Goal: Communication & Community: Answer question/provide support

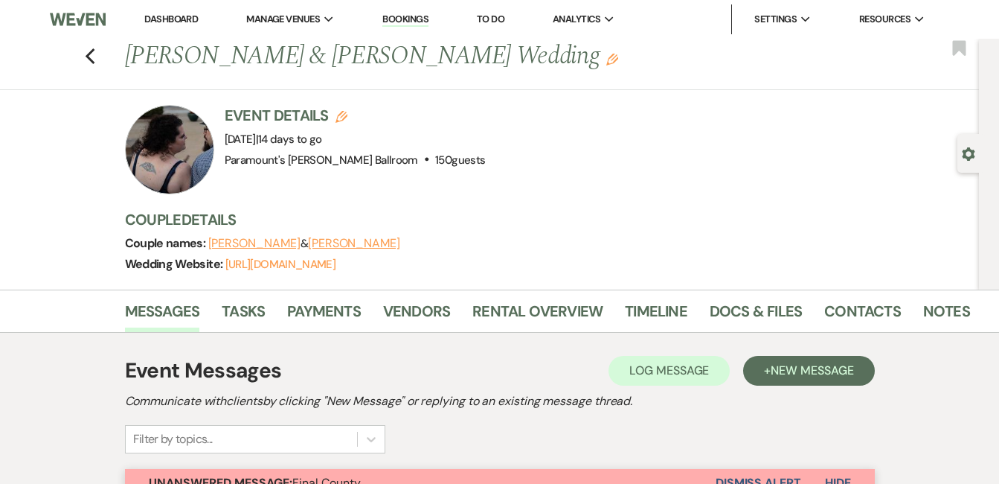
select select "4089"
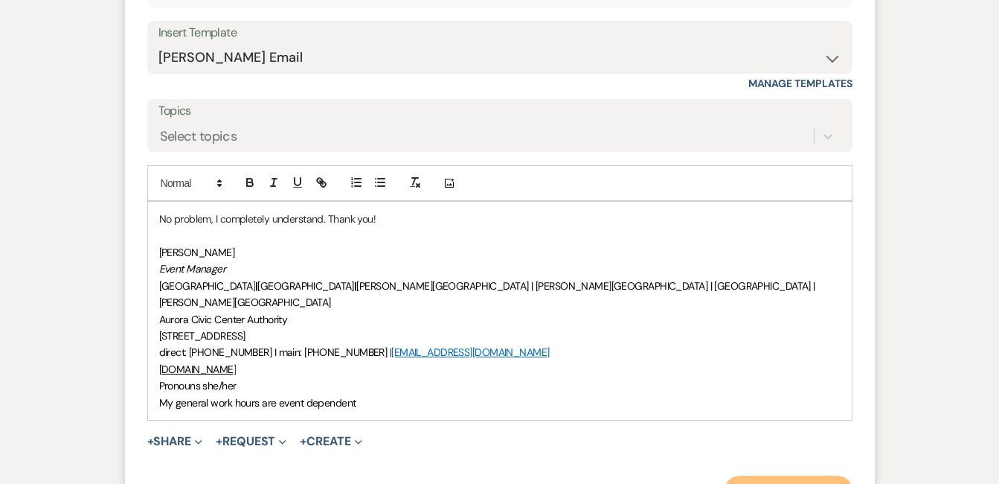
click at [757, 475] on button "Send Message" at bounding box center [788, 490] width 127 height 30
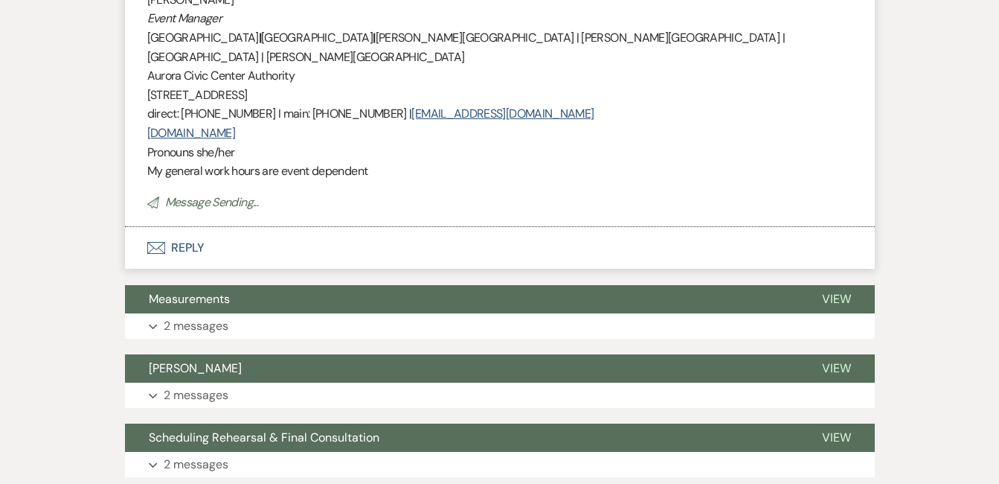
scroll to position [2760, 0]
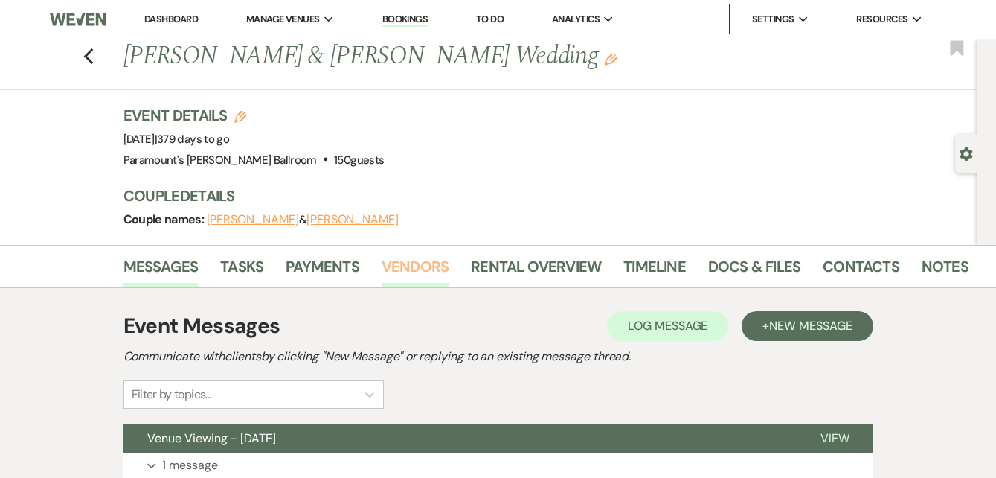
click at [411, 269] on link "Vendors" at bounding box center [415, 270] width 67 height 33
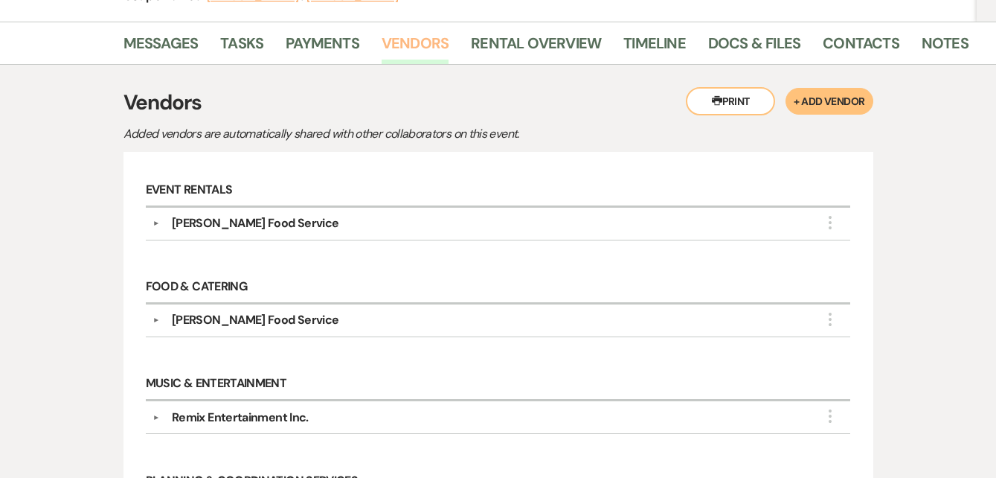
scroll to position [350, 0]
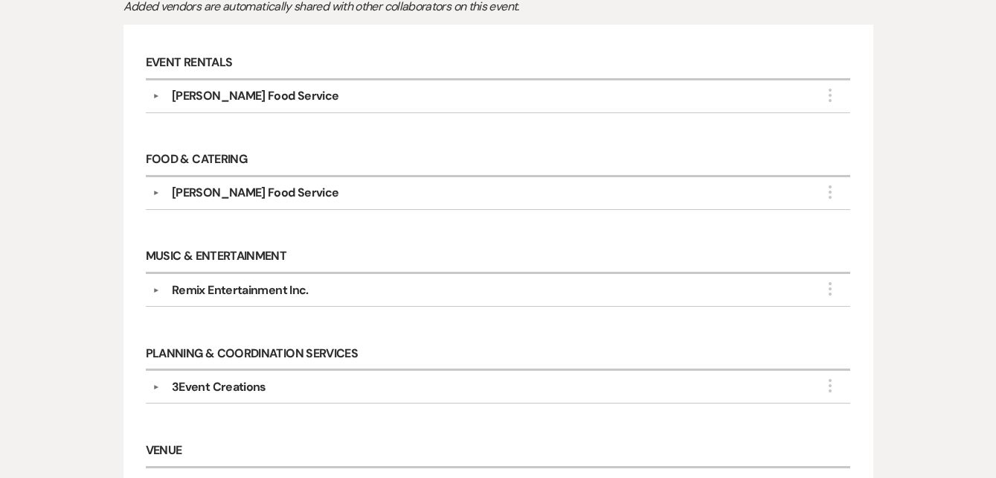
click at [260, 387] on div "3Event Creations" at bounding box center [219, 387] width 94 height 18
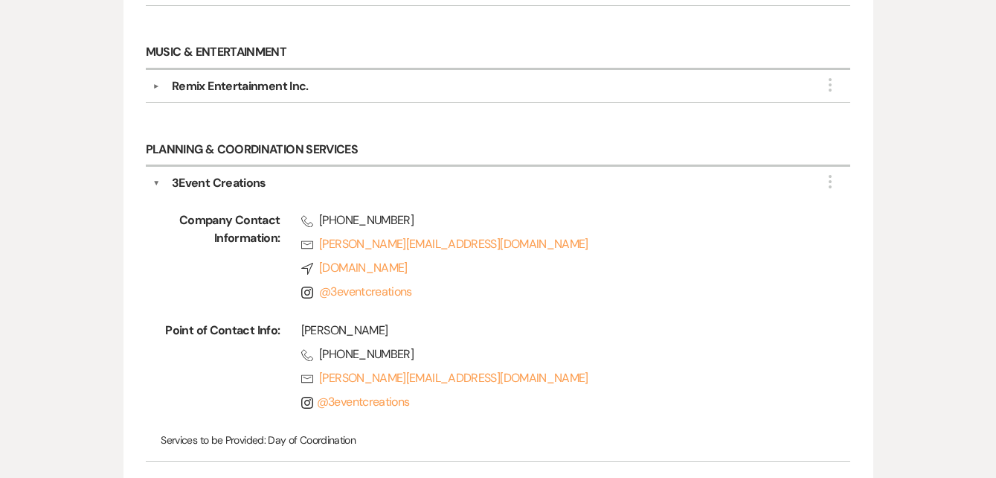
scroll to position [574, 0]
